Goal: Information Seeking & Learning: Learn about a topic

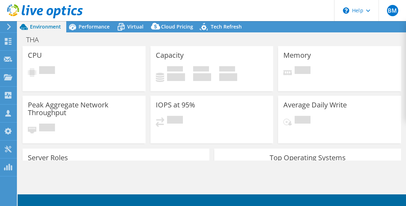
select select "USD"
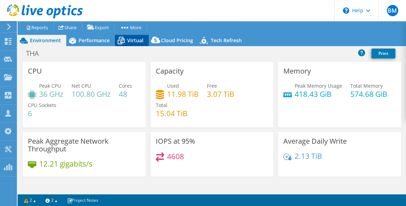
click at [136, 39] on span "Virtual" at bounding box center [135, 40] width 16 height 7
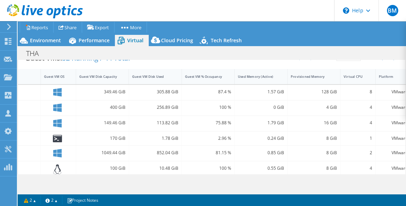
scroll to position [0, 92]
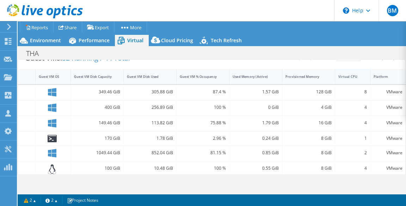
click at [346, 78] on div "Virtual CPU" at bounding box center [348, 76] width 26 height 11
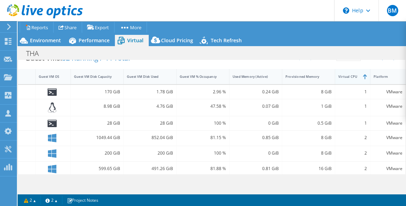
click at [350, 76] on div "Virtual CPU" at bounding box center [348, 76] width 20 height 5
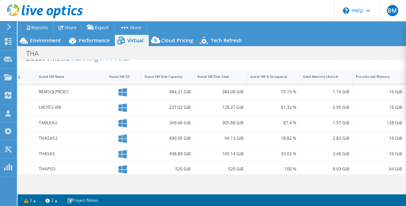
scroll to position [0, 0]
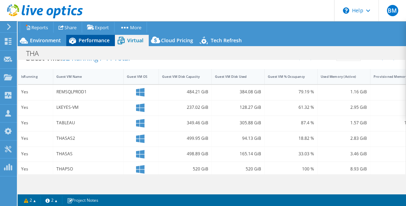
click at [95, 40] on span "Performance" at bounding box center [94, 40] width 31 height 7
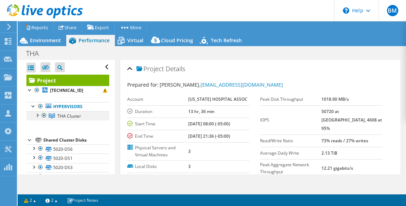
click at [37, 115] on div at bounding box center [36, 114] width 7 height 7
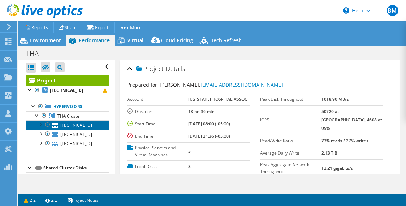
click at [62, 129] on link "[TECHNICAL_ID]" at bounding box center [67, 124] width 83 height 9
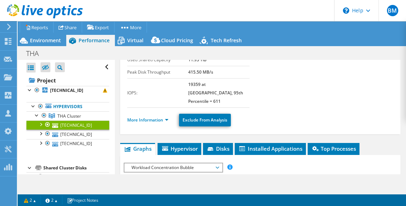
scroll to position [85, 0]
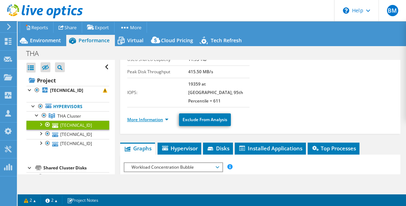
click at [155, 117] on link "More Information" at bounding box center [147, 120] width 41 height 6
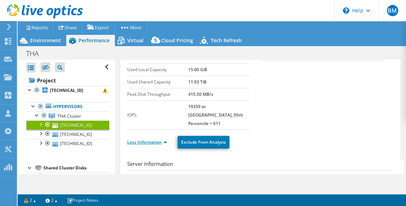
scroll to position [61, 0]
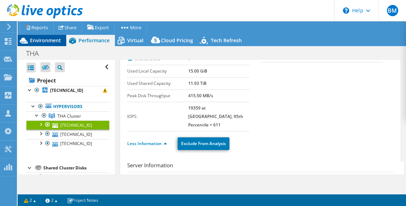
click at [44, 38] on span "Environment" at bounding box center [45, 40] width 31 height 7
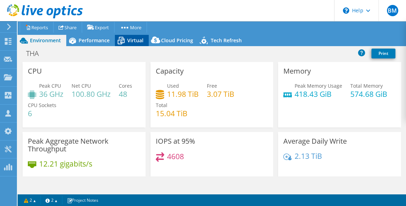
click at [138, 43] on span "Virtual" at bounding box center [135, 40] width 16 height 7
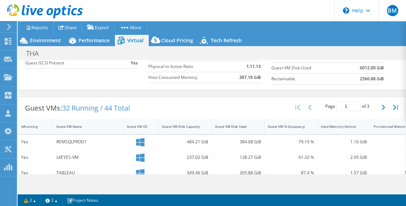
scroll to position [120, 0]
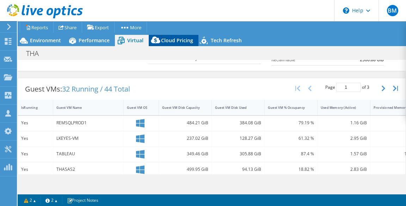
click at [167, 40] on span "Cloud Pricing" at bounding box center [177, 40] width 32 height 7
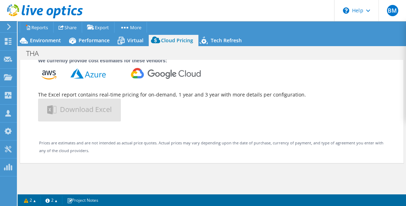
scroll to position [106, 0]
click at [135, 38] on span "Virtual" at bounding box center [135, 40] width 16 height 7
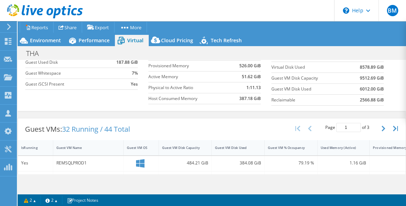
scroll to position [71, 0]
